Goal: Communication & Community: Answer question/provide support

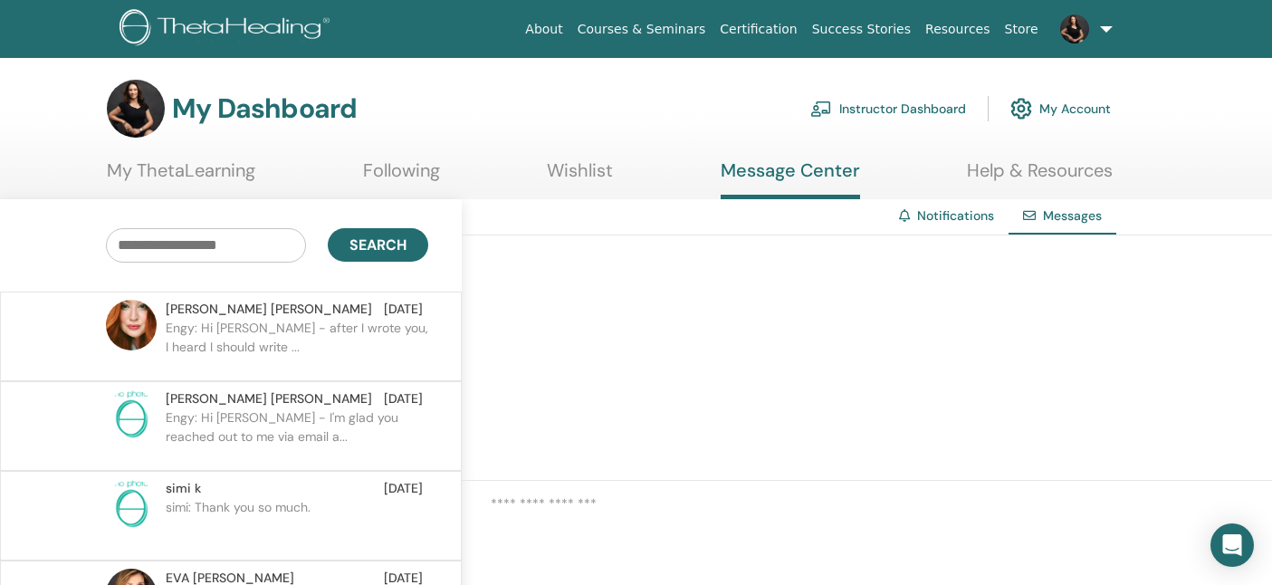
click at [281, 342] on p "Engy: Hi Bailey - after I wrote you, I heard I should write ..." at bounding box center [297, 346] width 263 height 54
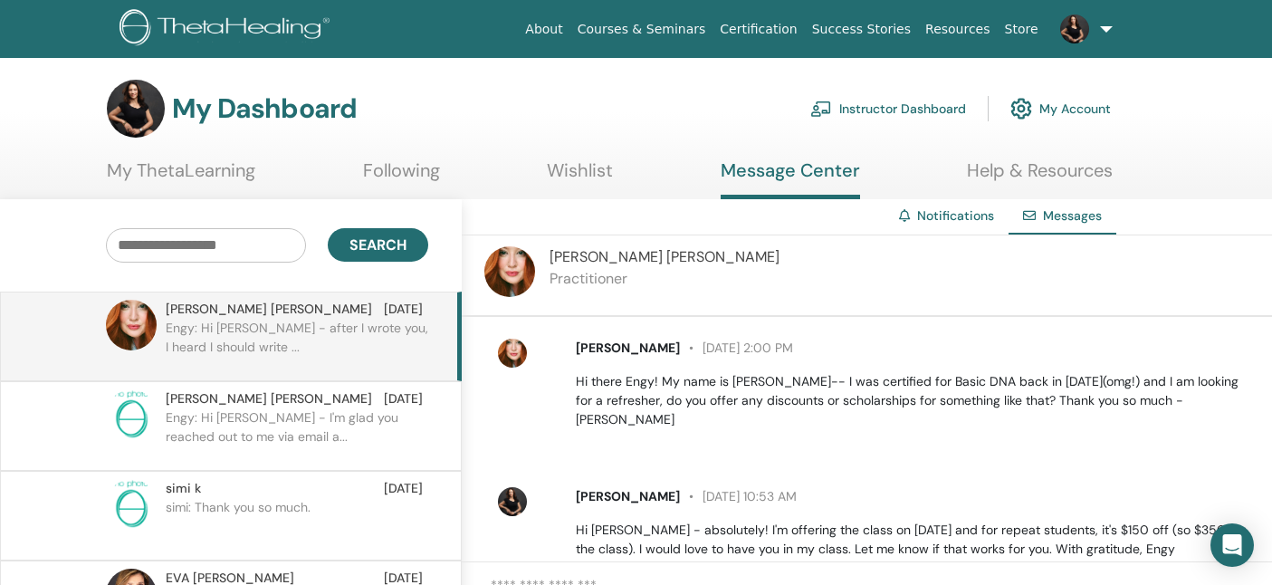
click at [191, 22] on img at bounding box center [228, 29] width 216 height 41
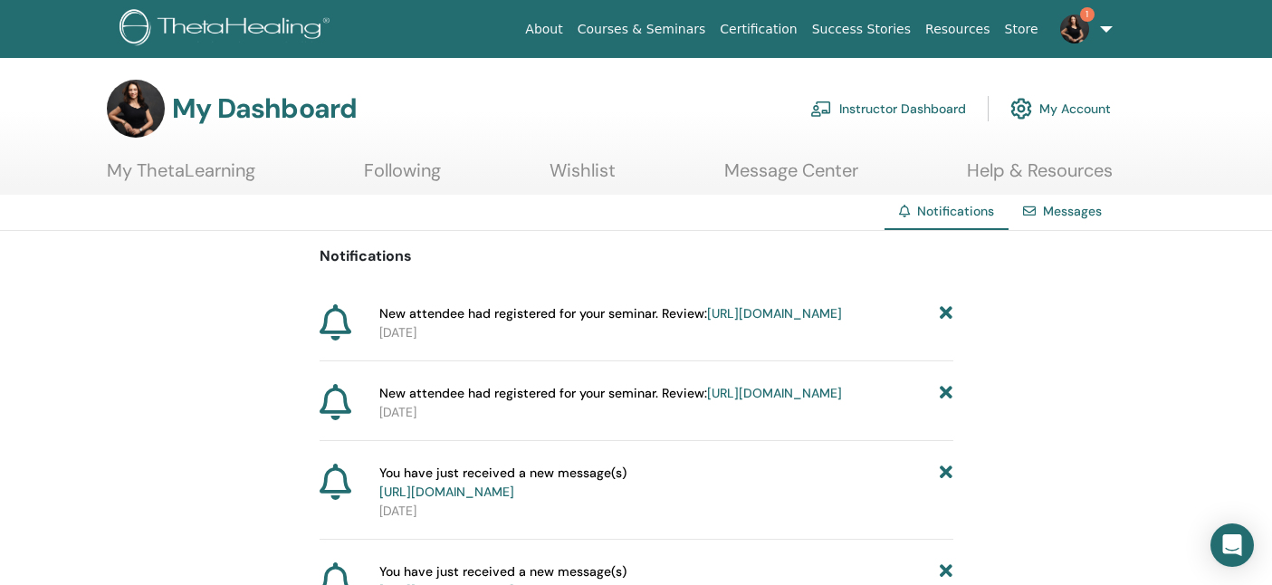
click at [727, 401] on link "[URL][DOMAIN_NAME]" at bounding box center [774, 393] width 135 height 16
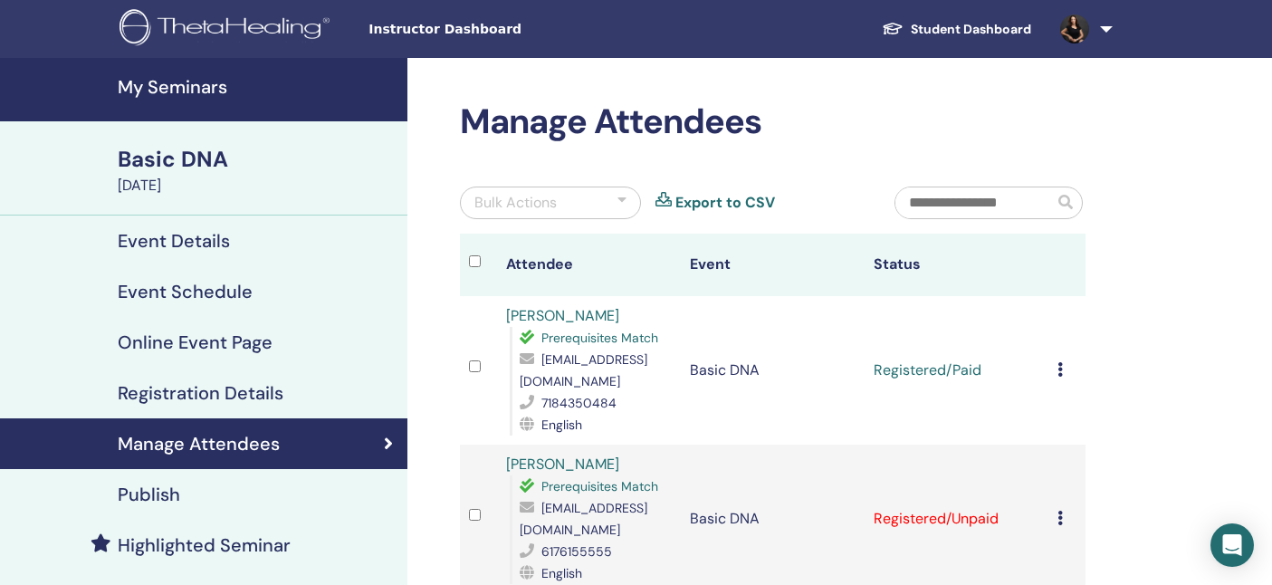
click at [1068, 27] on img at bounding box center [1074, 28] width 29 height 29
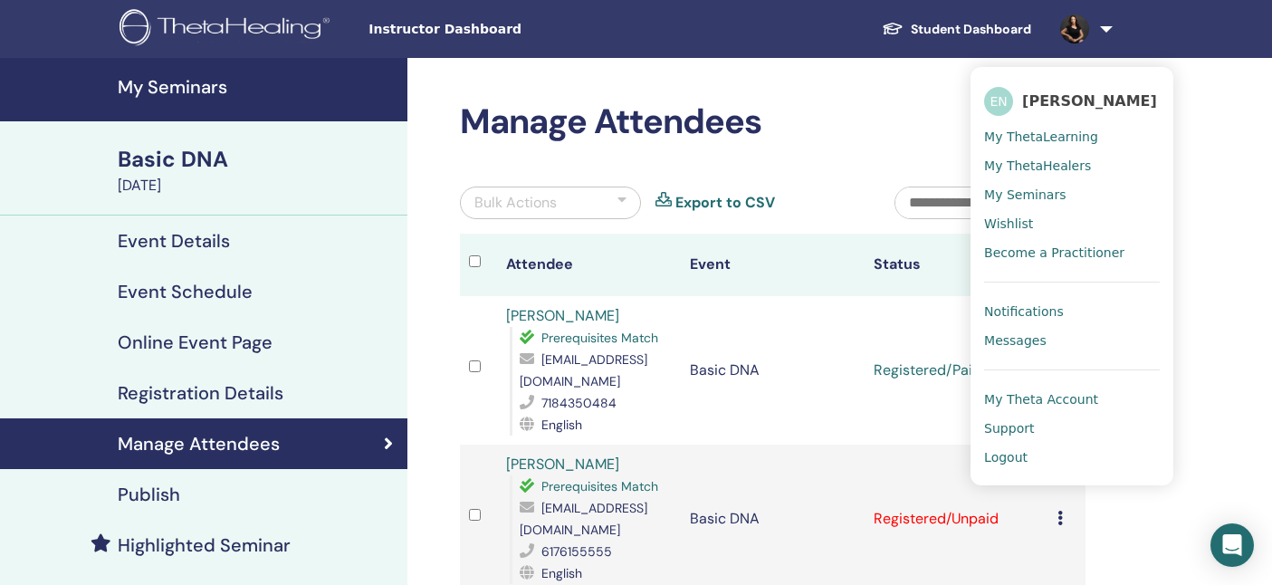
click at [1063, 311] on link "Notifications" at bounding box center [1072, 311] width 176 height 29
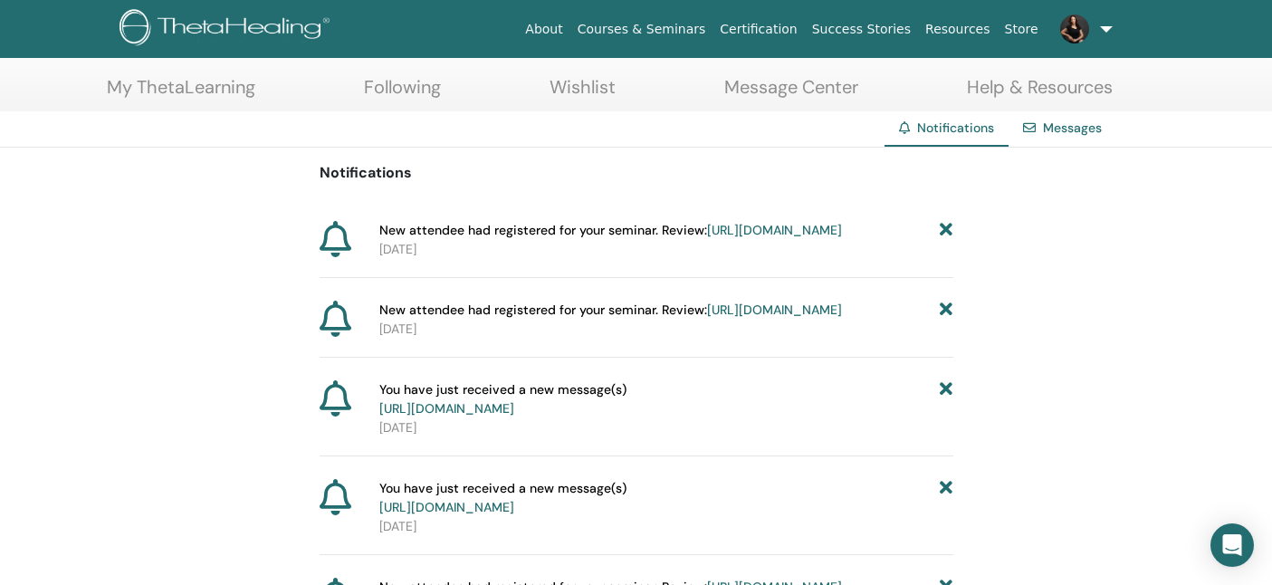
scroll to position [91, 0]
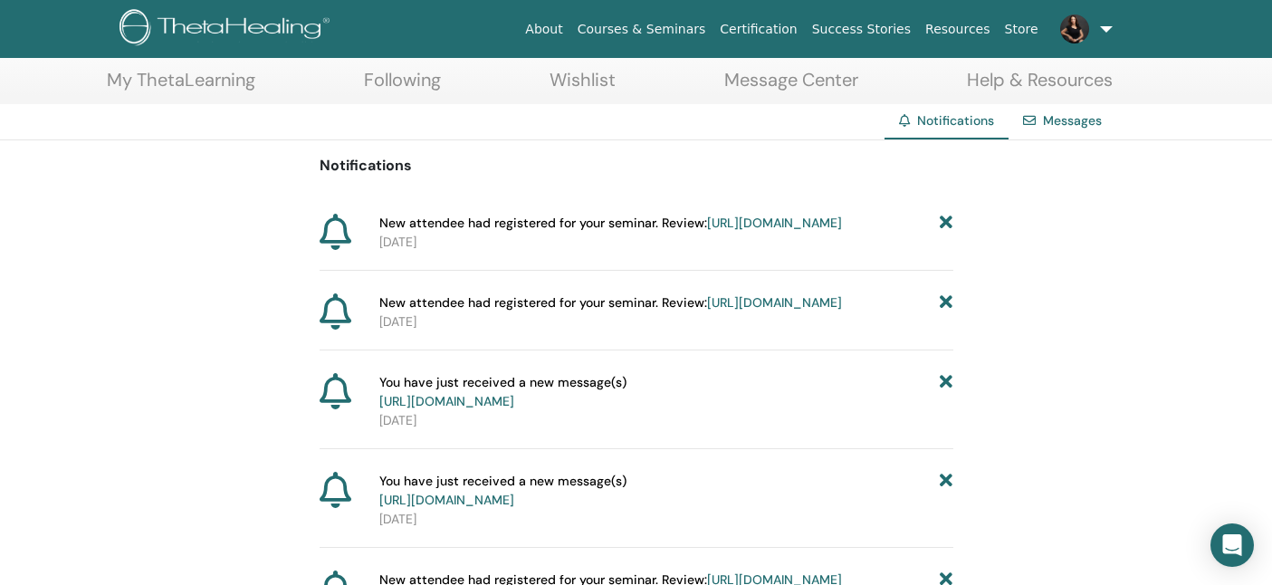
click at [514, 409] on link "[URL][DOMAIN_NAME]" at bounding box center [446, 401] width 135 height 16
